Goal: Task Accomplishment & Management: Use online tool/utility

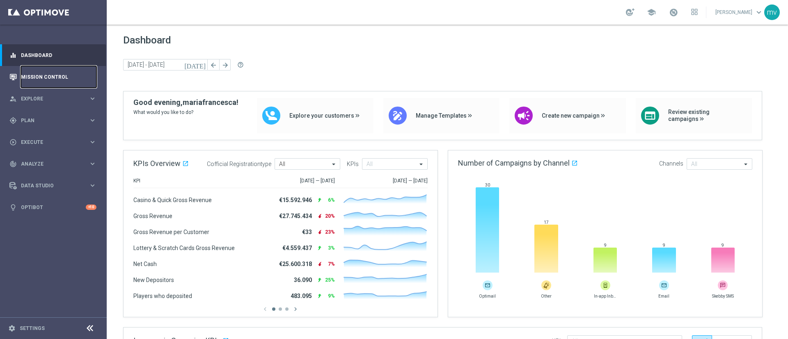
click at [51, 80] on link "Mission Control" at bounding box center [59, 77] width 76 height 22
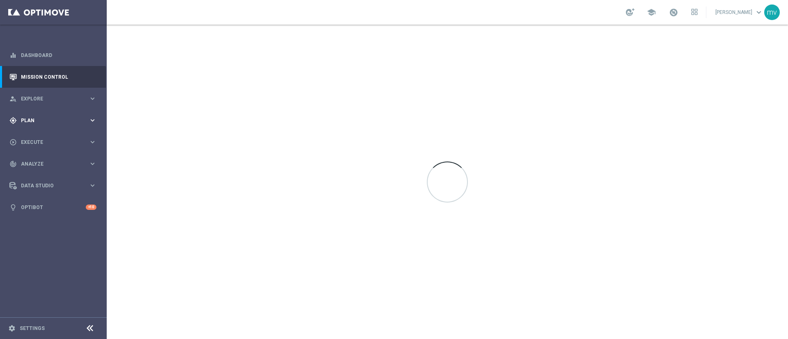
click at [44, 119] on span "Plan" at bounding box center [55, 120] width 68 height 5
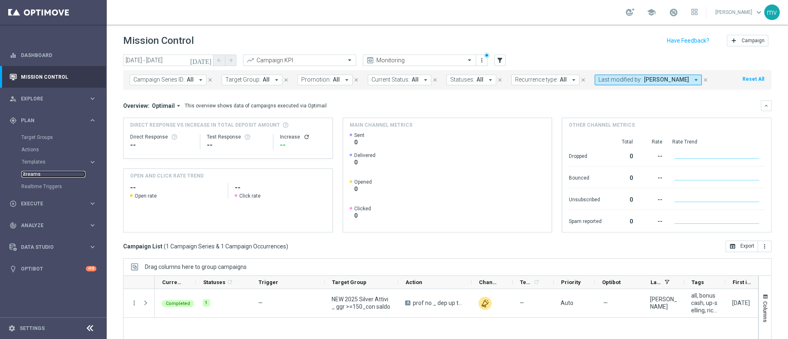
click at [39, 174] on link "Streams" at bounding box center [53, 174] width 64 height 7
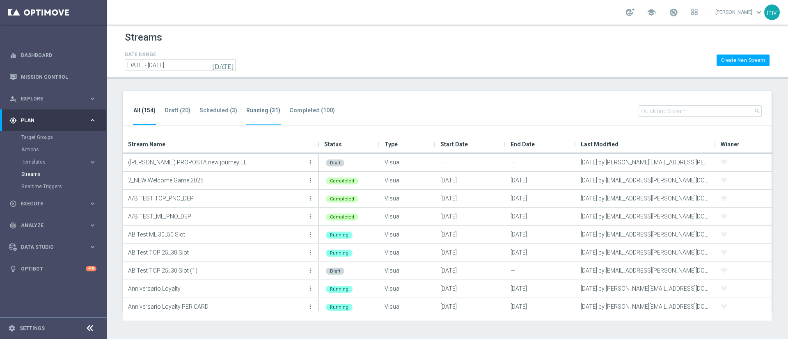
click at [262, 106] on li "Running (31)" at bounding box center [263, 115] width 35 height 19
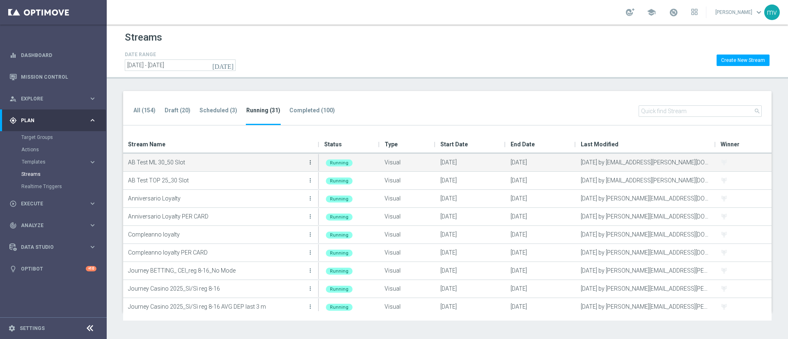
click at [310, 163] on icon "more_vert" at bounding box center [310, 162] width 7 height 7
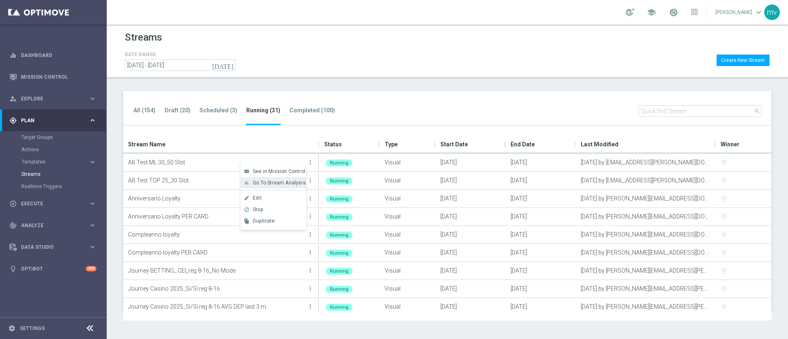
click at [274, 181] on span "Go To Stream Analysis" at bounding box center [279, 183] width 53 height 6
